Goal: Task Accomplishment & Management: Use online tool/utility

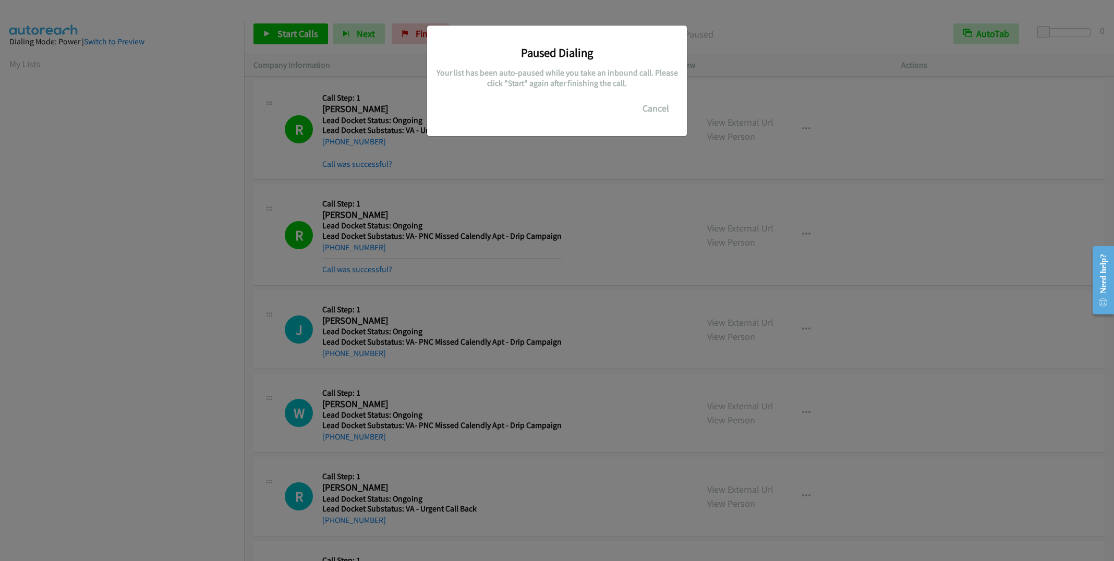
drag, startPoint x: 618, startPoint y: 119, endPoint x: 635, endPoint y: 117, distance: 16.3
click at [626, 118] on div "Paused Dialing Your list has been auto-paused while you take an inbound call. P…" at bounding box center [557, 81] width 260 height 111
click at [663, 112] on button "Cancel" at bounding box center [656, 108] width 46 height 21
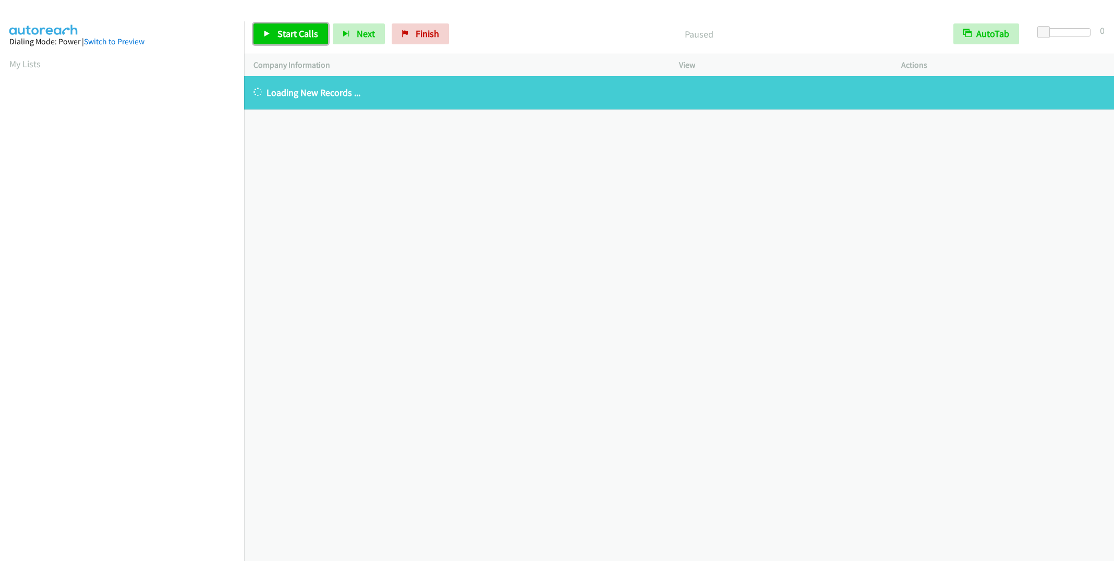
click at [298, 29] on span "Start Calls" at bounding box center [297, 34] width 41 height 12
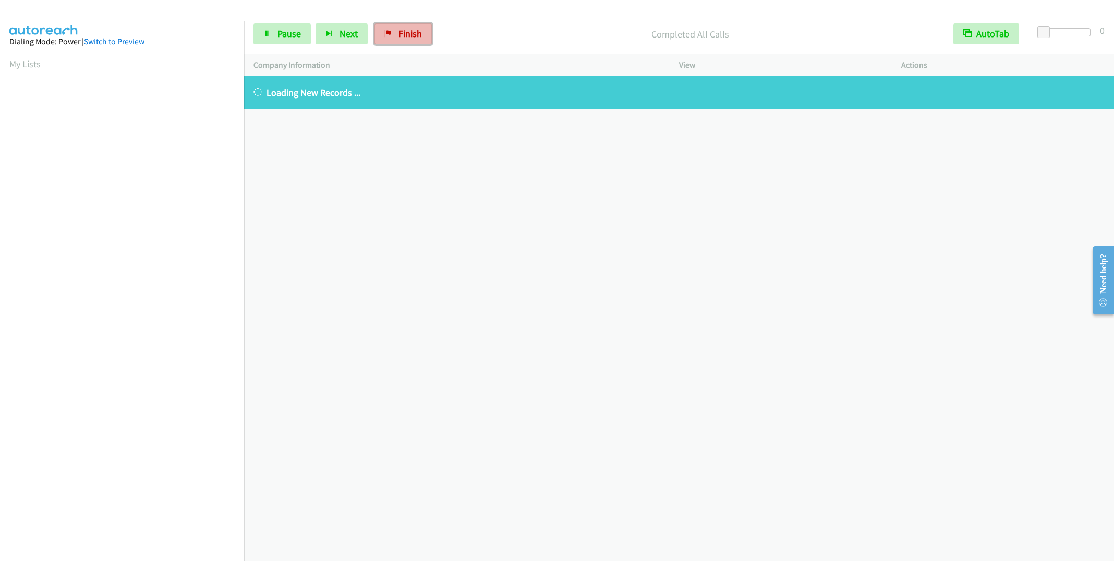
click at [400, 30] on span "Finish" at bounding box center [409, 34] width 23 height 12
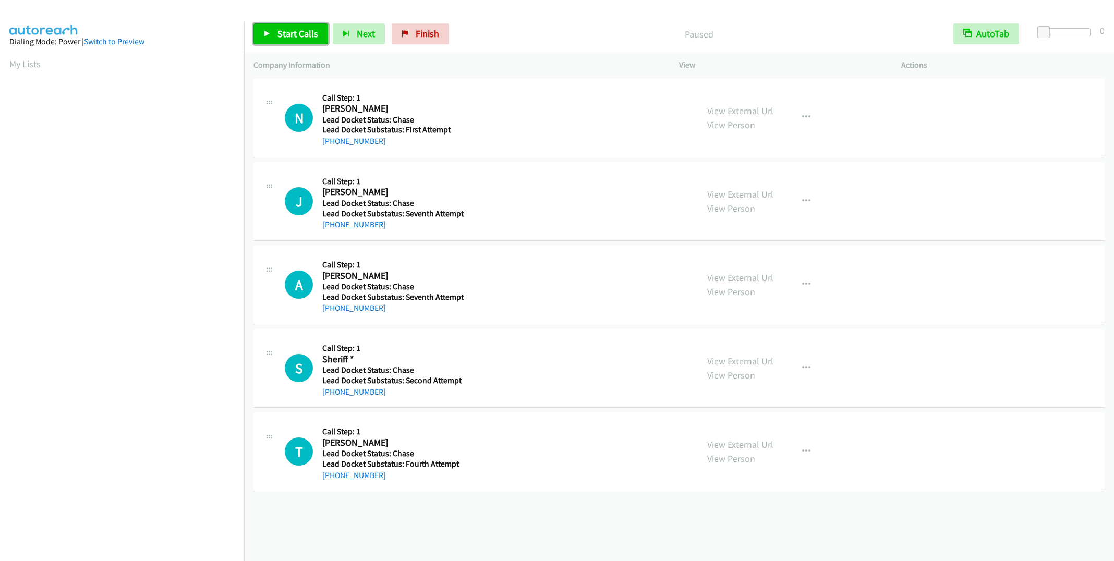
click at [281, 37] on span "Start Calls" at bounding box center [297, 34] width 41 height 12
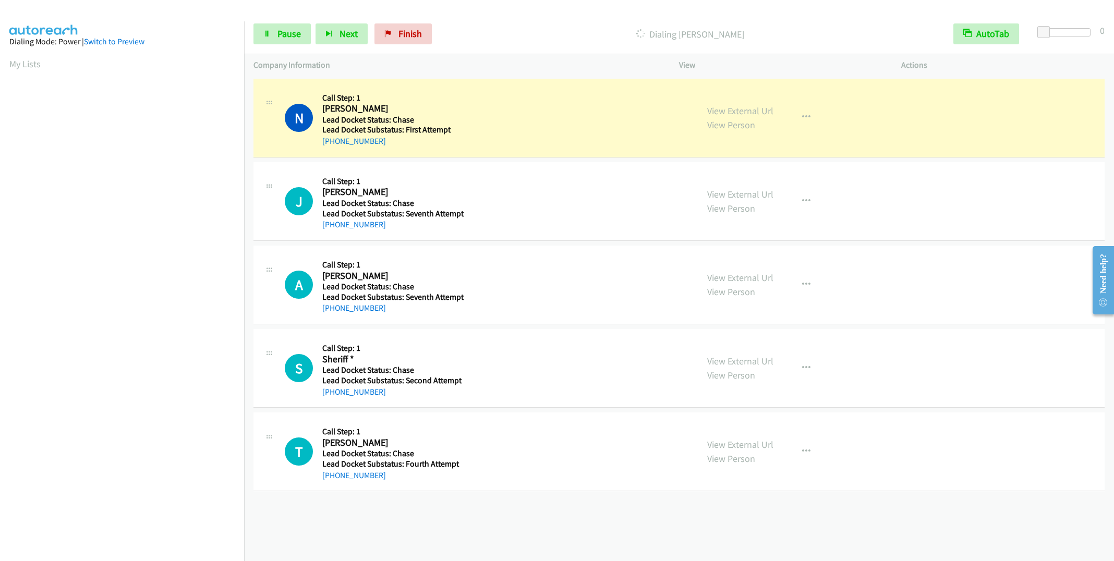
scroll to position [2, 0]
